Goal: Task Accomplishment & Management: Manage account settings

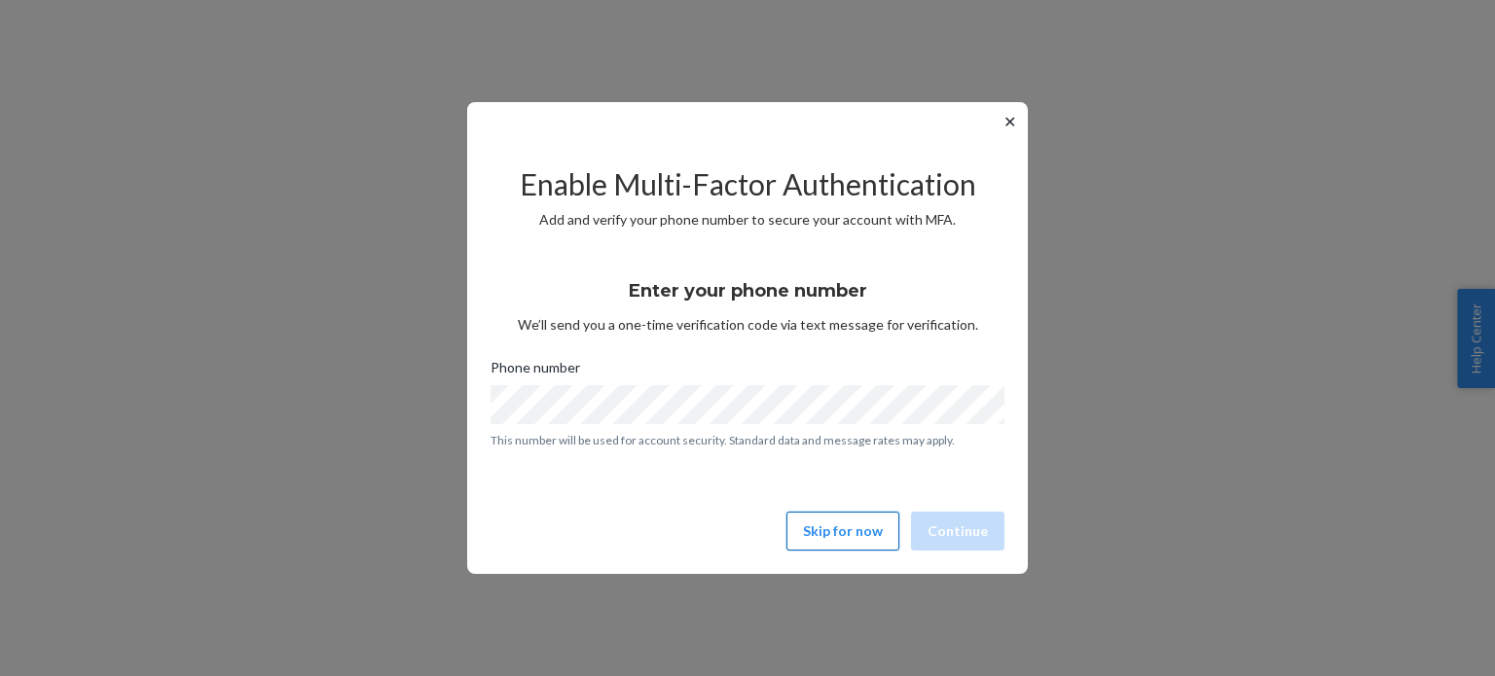
click at [855, 536] on button "Skip for now" at bounding box center [842, 531] width 113 height 39
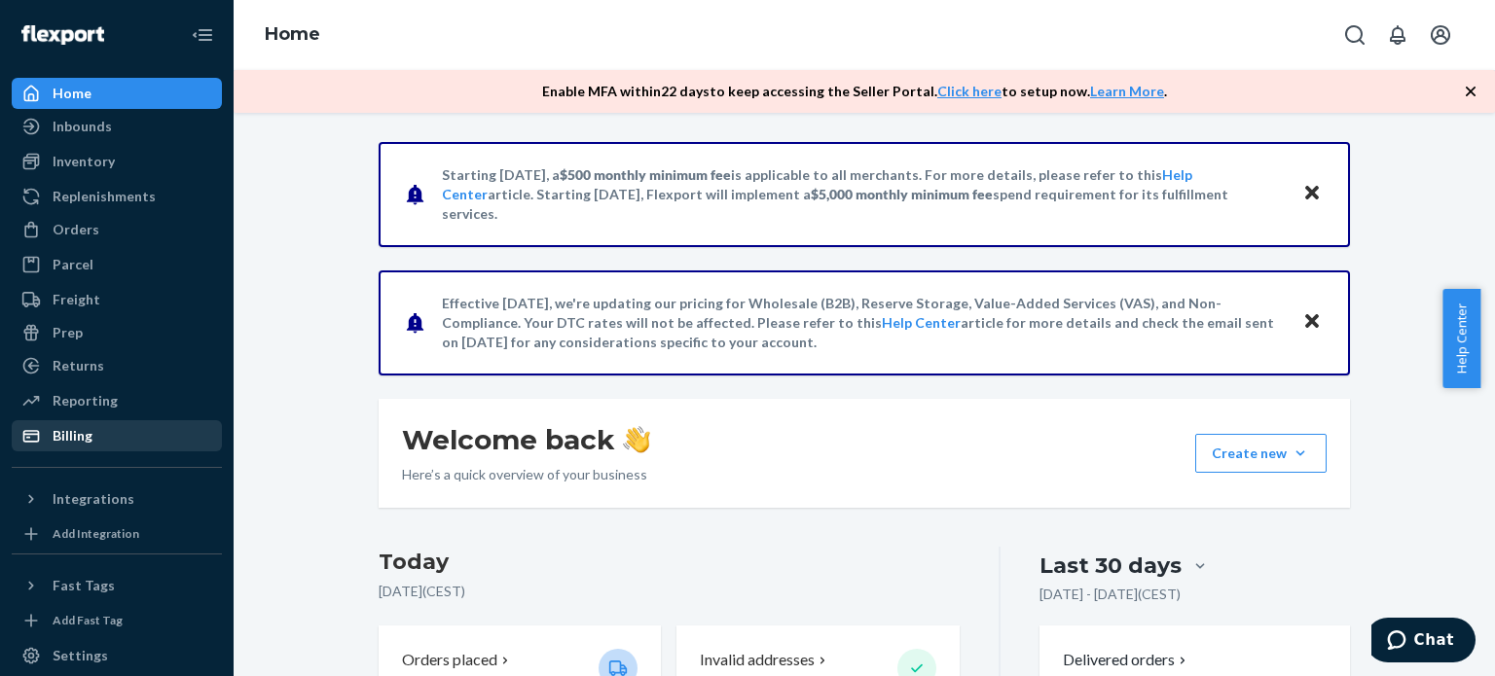
click at [112, 426] on div "Billing" at bounding box center [117, 435] width 206 height 27
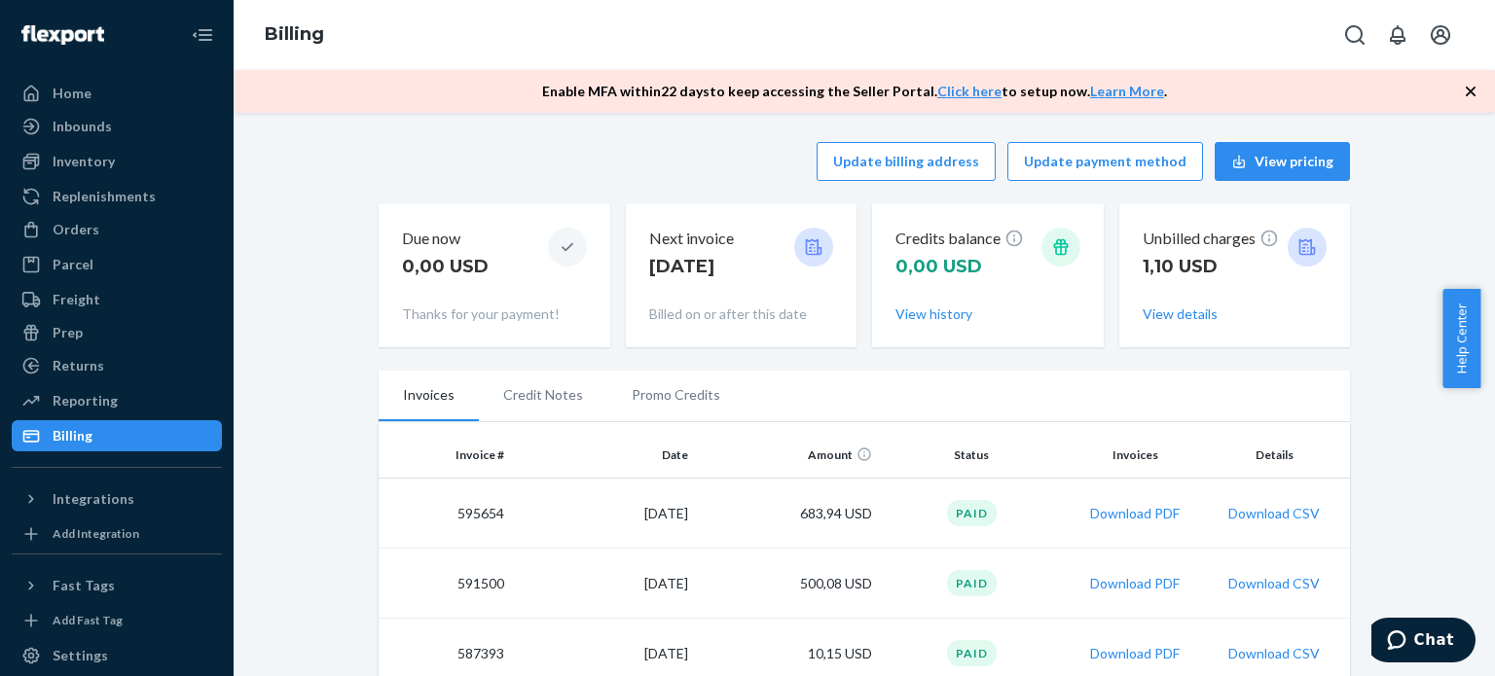
scroll to position [97, 0]
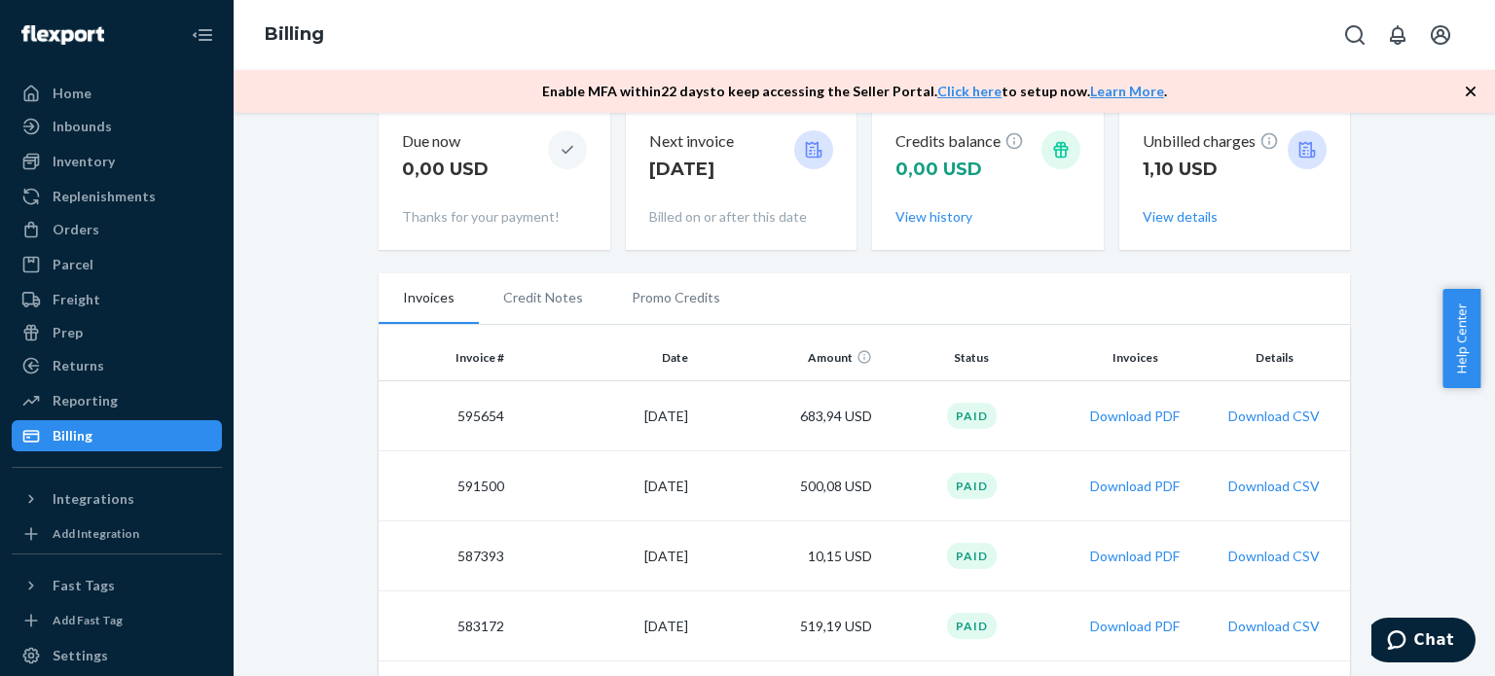
click at [765, 422] on td "683,94 USD" at bounding box center [788, 416] width 184 height 70
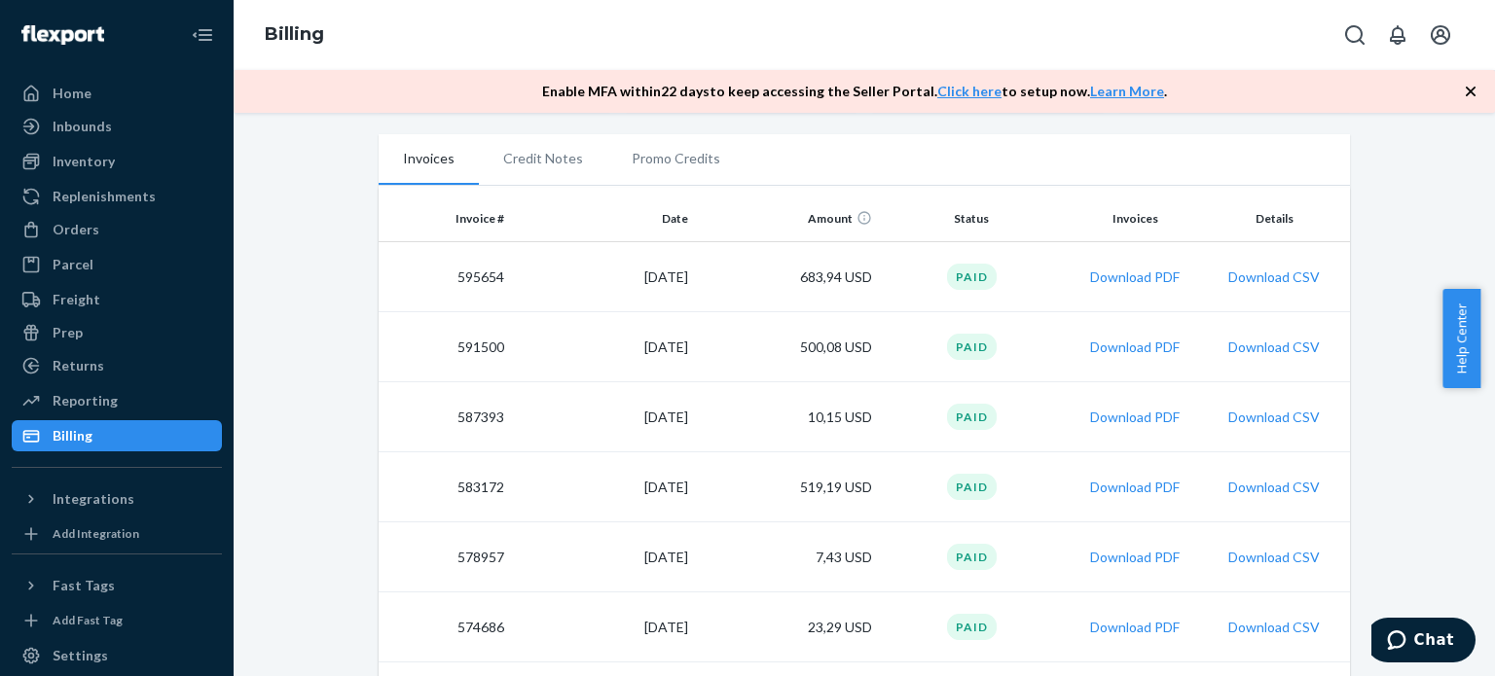
scroll to position [0, 0]
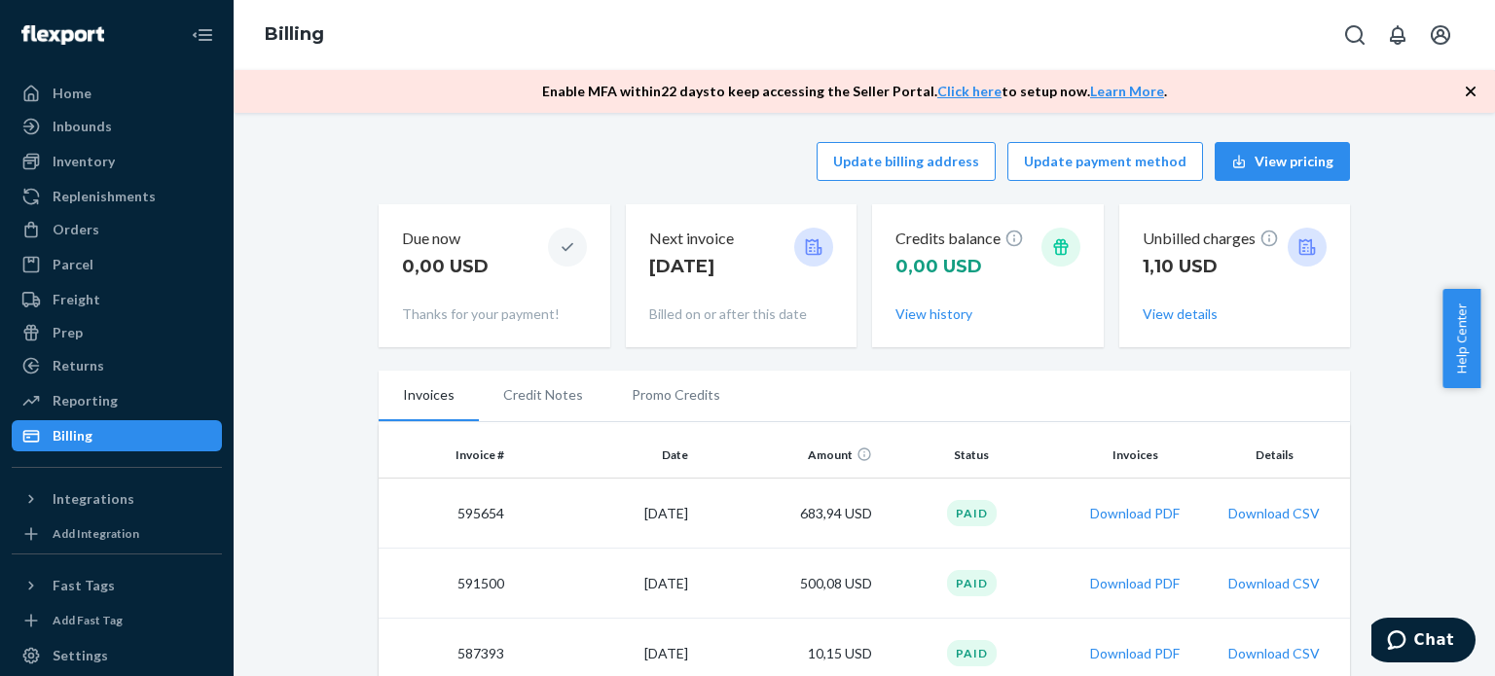
click at [1176, 268] on p "1,10 USD" at bounding box center [1211, 266] width 136 height 25
click at [1161, 310] on button "View details" at bounding box center [1180, 314] width 75 height 19
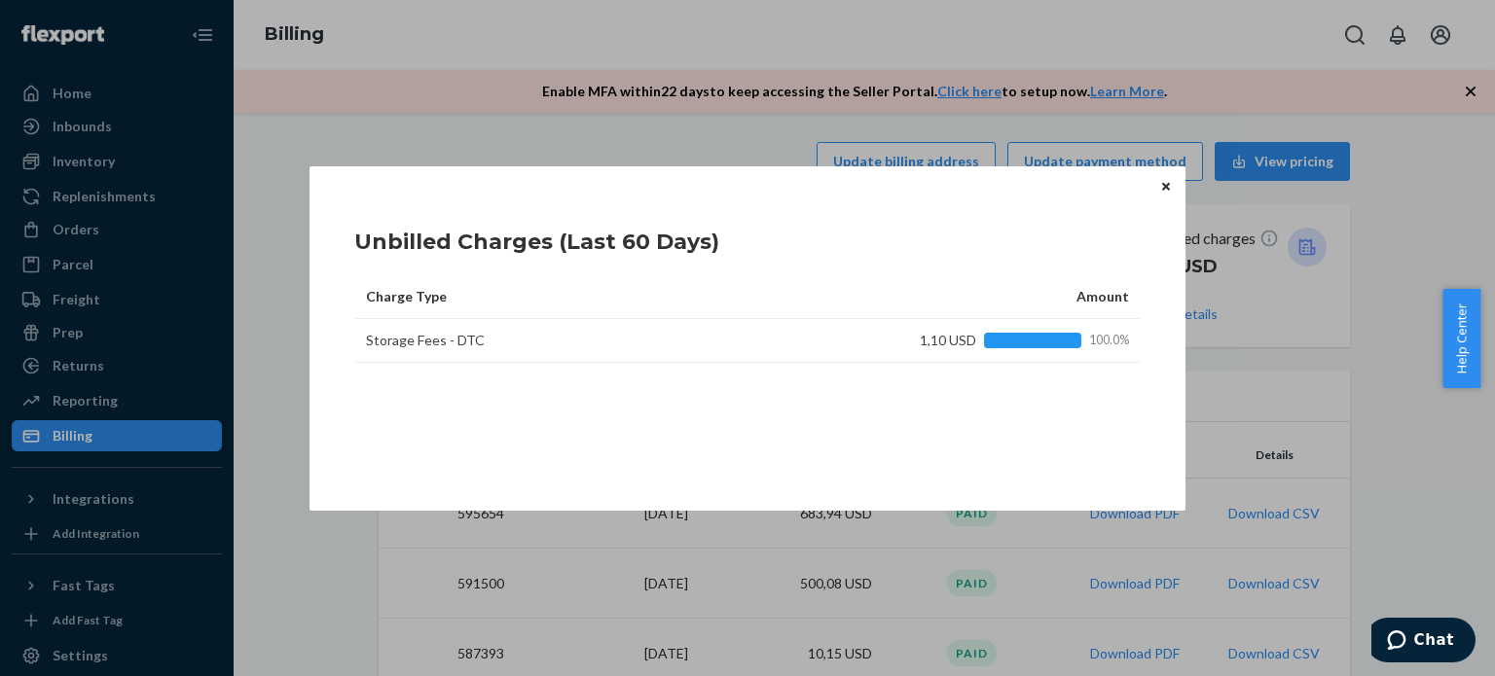
click at [463, 341] on td "Storage Fees - DTC" at bounding box center [597, 341] width 487 height 44
click at [1162, 186] on icon "Close" at bounding box center [1166, 187] width 8 height 12
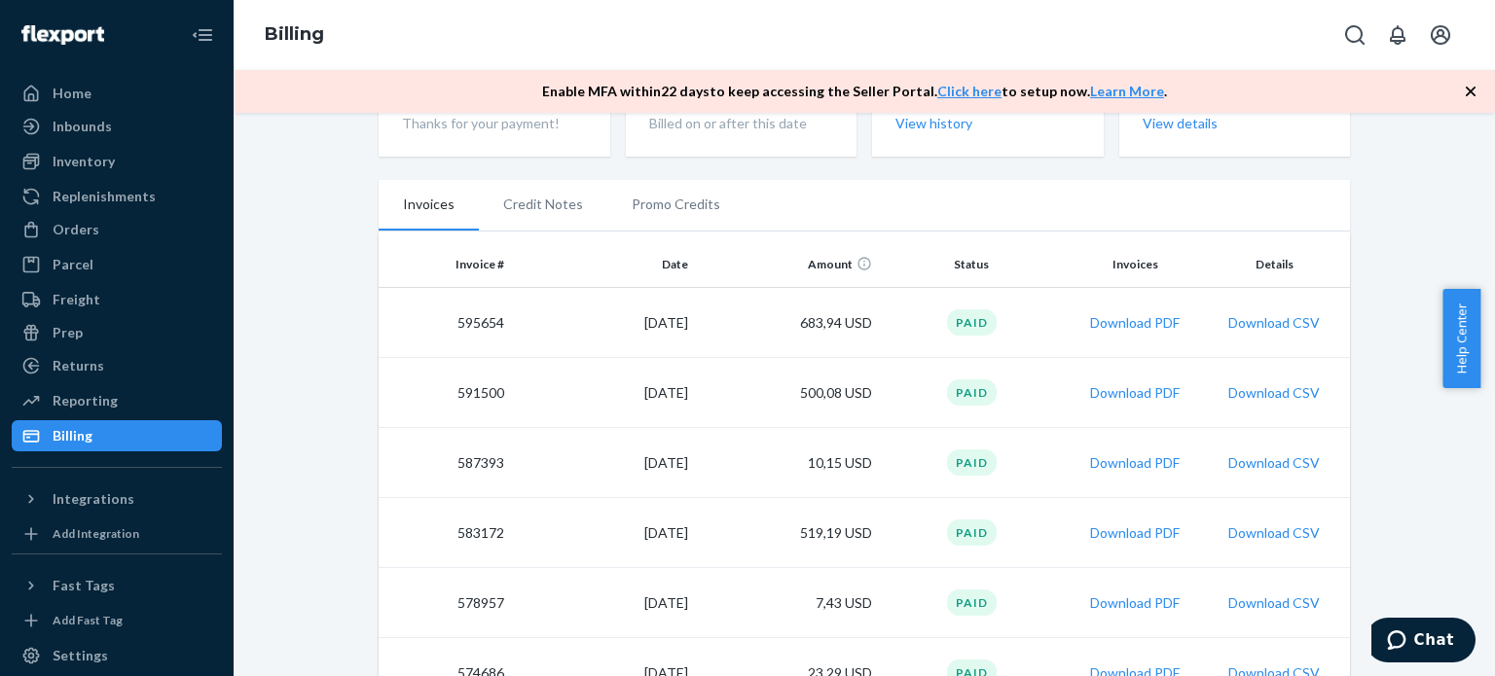
scroll to position [195, 0]
